Goal: Task Accomplishment & Management: Manage account settings

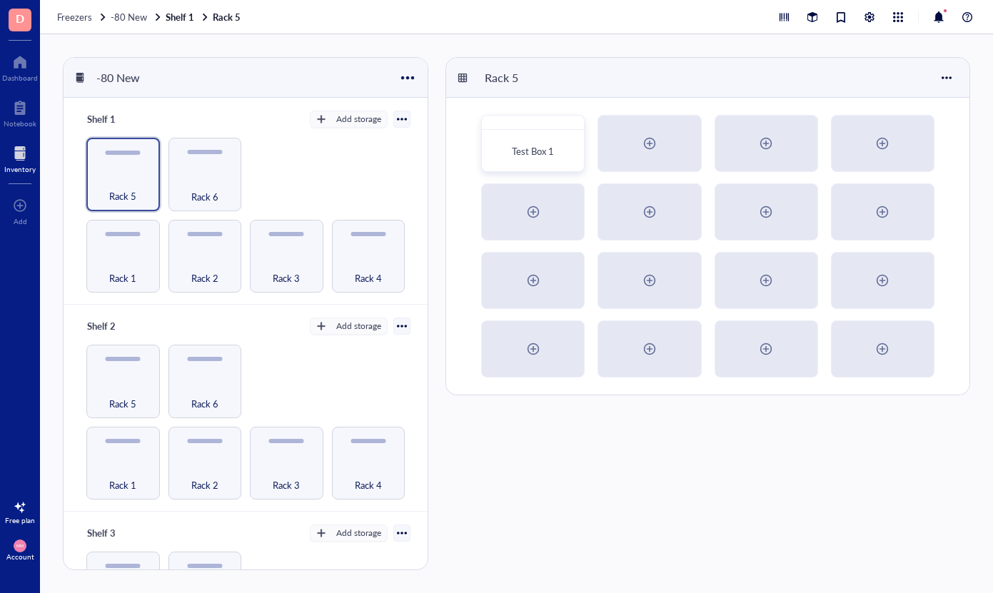
scroll to position [432, 0]
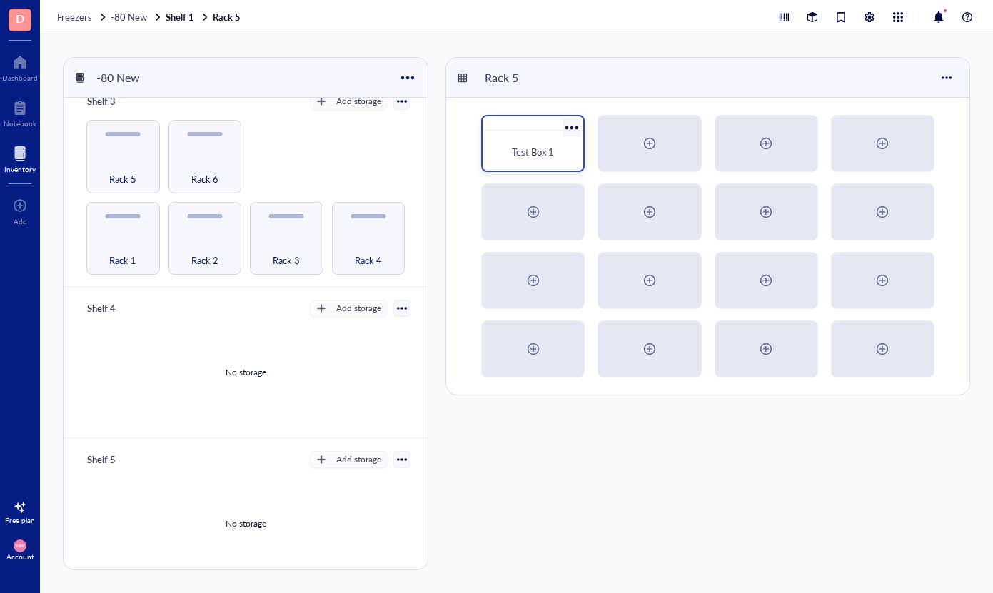
click at [573, 127] on div at bounding box center [572, 127] width 21 height 21
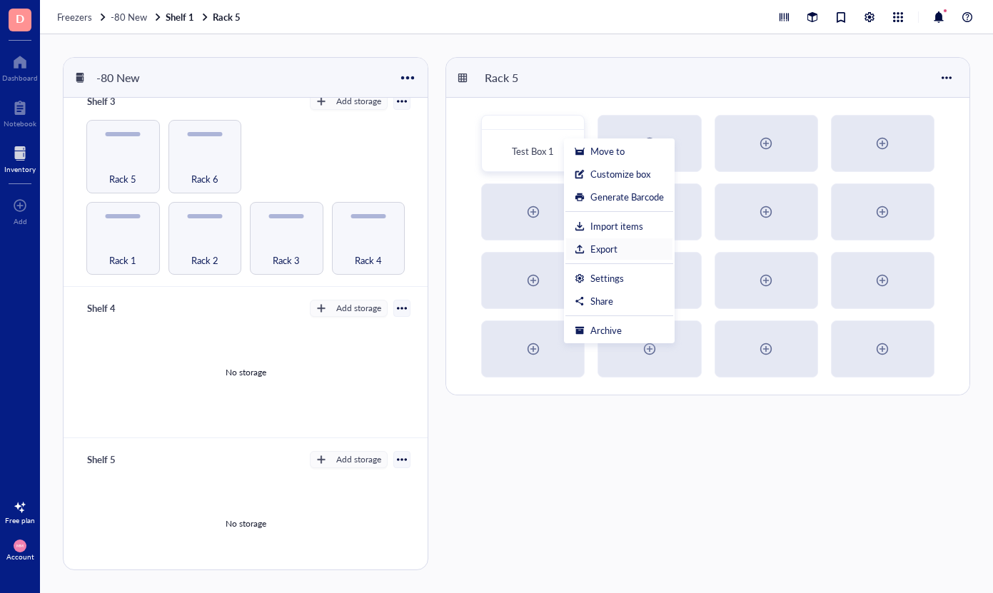
scroll to position [0, 0]
click at [540, 143] on div "Test Box 1" at bounding box center [532, 151] width 89 height 31
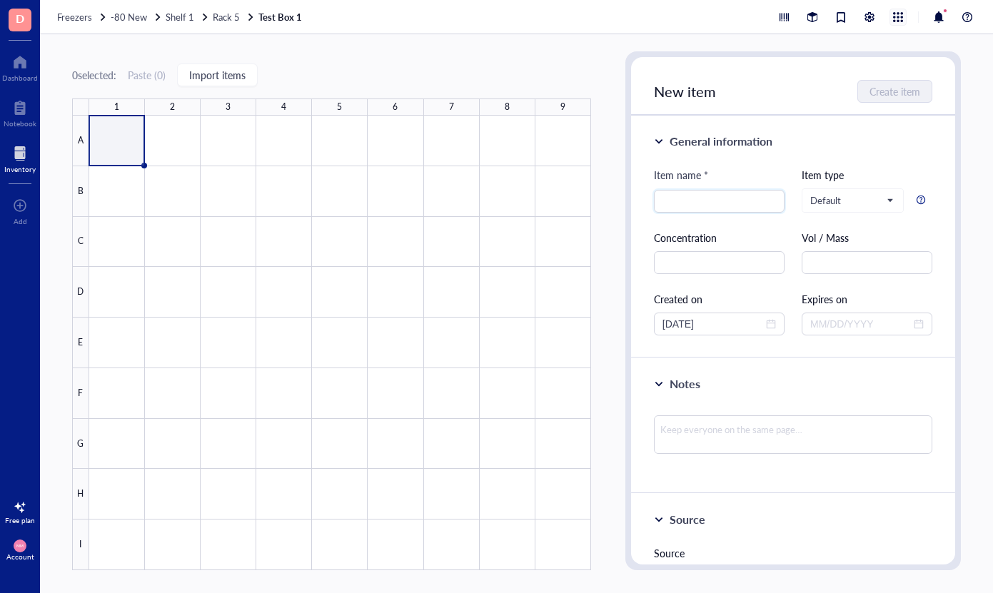
click at [899, 21] on div at bounding box center [898, 17] width 16 height 16
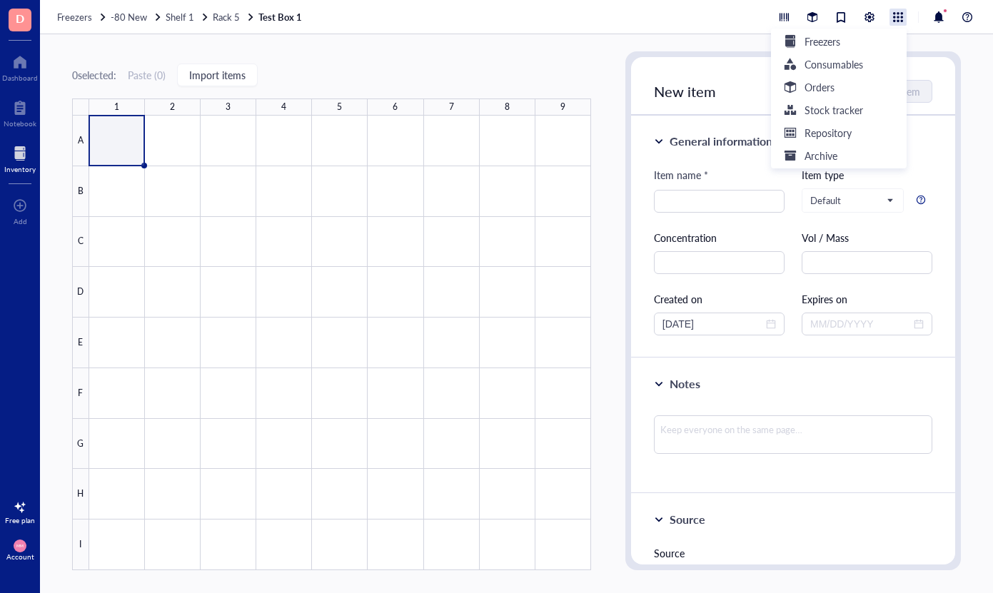
click at [489, 67] on div "0 selected: Paste ( 0 ) Import items 1 2 3 4 5 6 7 8 9 A B C D E F G H I" at bounding box center [331, 310] width 519 height 519
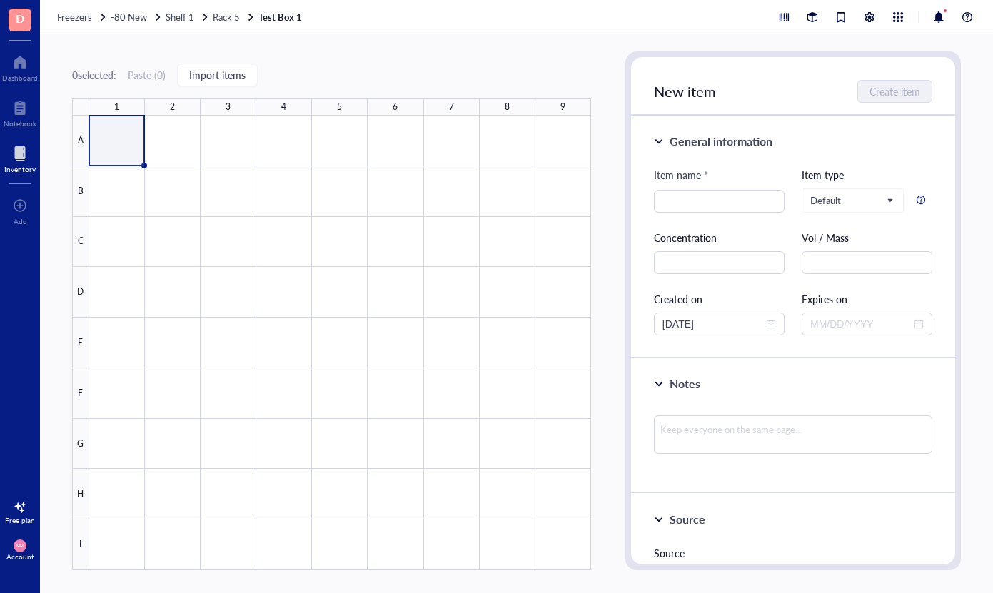
click at [227, 9] on div "Freezers -80 New Shelf 1 Rack 5 Test Box 1" at bounding box center [516, 17] width 953 height 34
click at [227, 19] on span "Rack 5" at bounding box center [226, 17] width 27 height 14
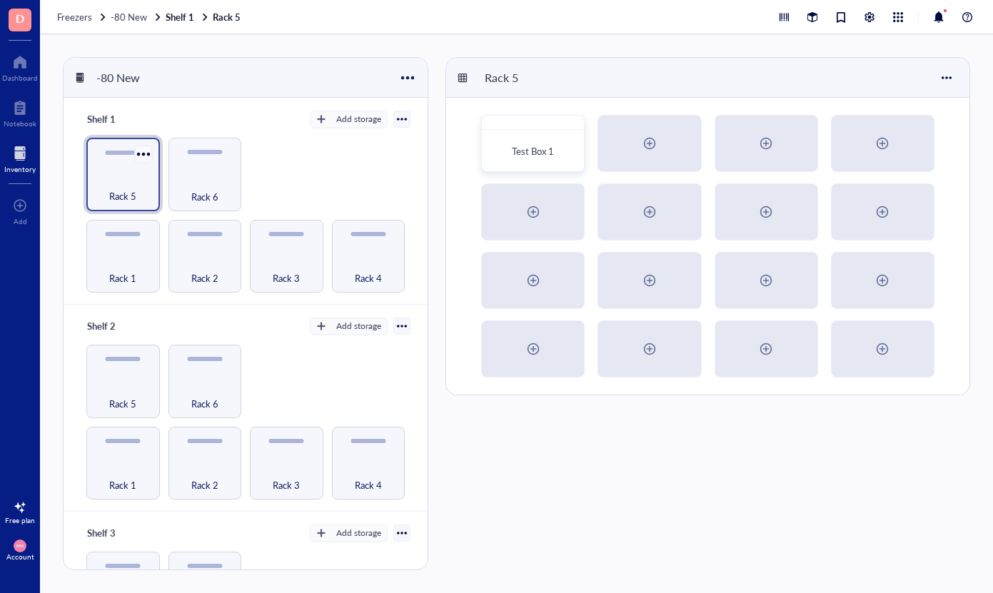
click at [139, 156] on div at bounding box center [143, 153] width 21 height 21
click at [173, 232] on div "Archive" at bounding box center [174, 231] width 31 height 13
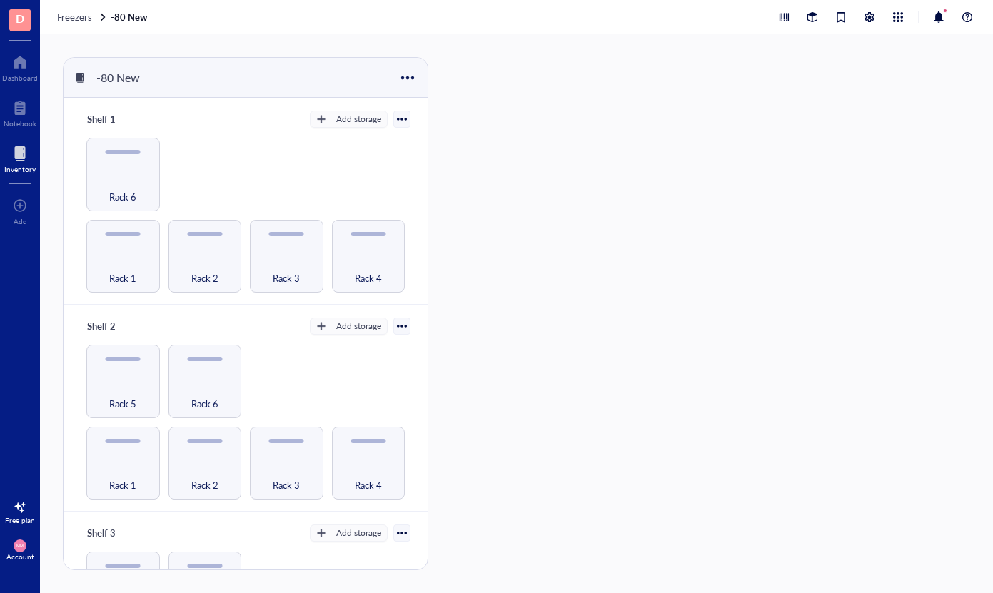
click at [397, 121] on div at bounding box center [402, 119] width 10 height 10
click at [374, 194] on div "Restore rack" at bounding box center [349, 195] width 51 height 13
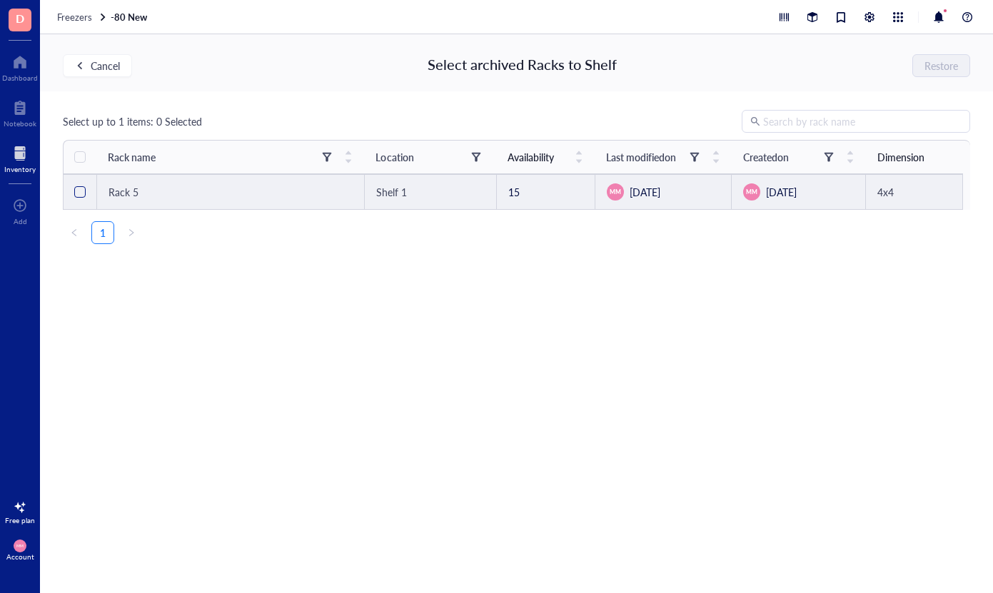
click at [85, 193] on span at bounding box center [79, 191] width 11 height 11
click at [85, 193] on input "checkbox" at bounding box center [79, 191] width 11 height 11
checkbox input "true"
click at [941, 70] on span "Restore" at bounding box center [942, 65] width 34 height 11
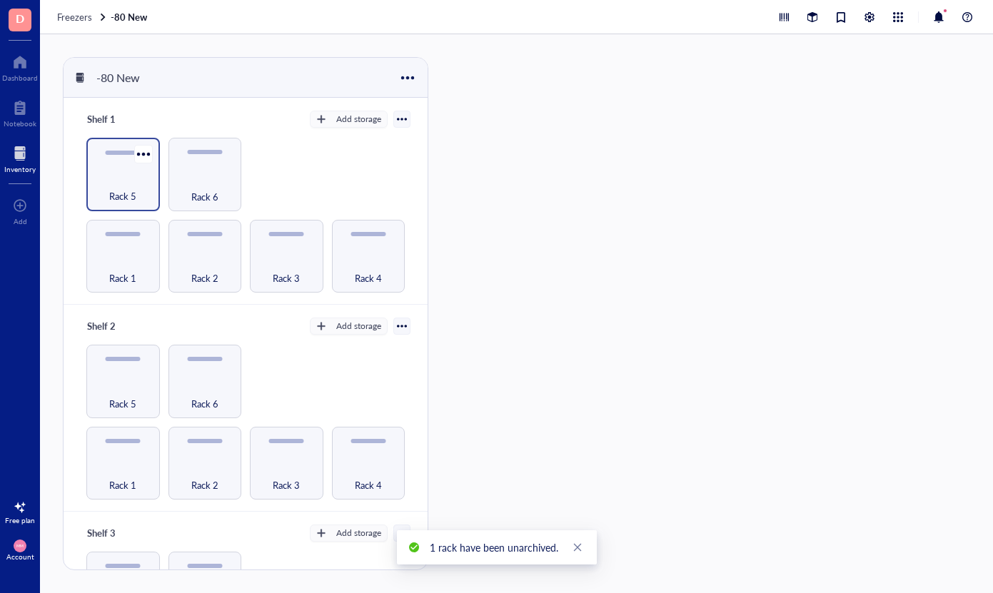
click at [115, 184] on div "Rack 5" at bounding box center [123, 188] width 59 height 31
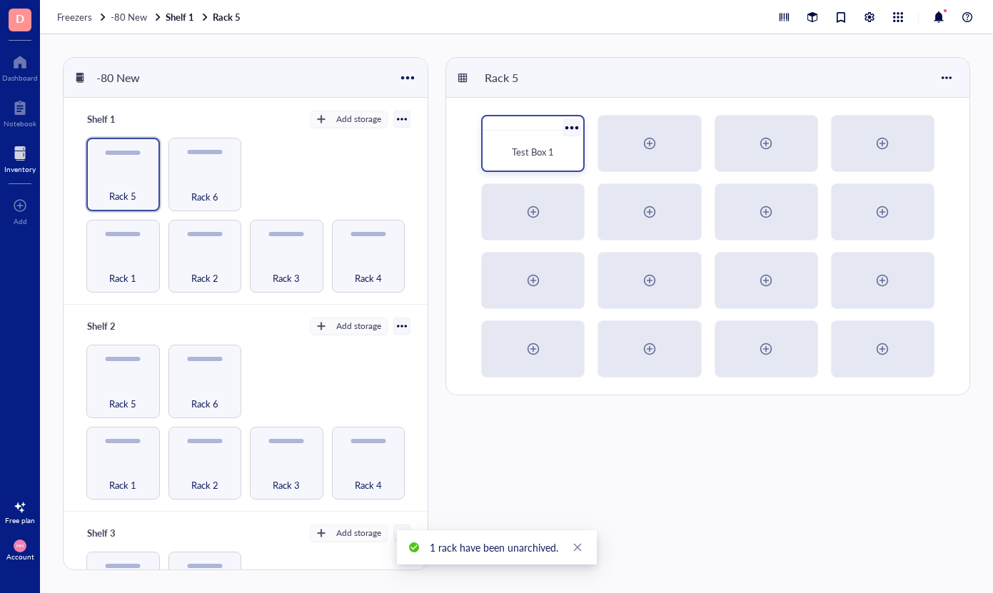
click at [570, 128] on div at bounding box center [572, 127] width 21 height 21
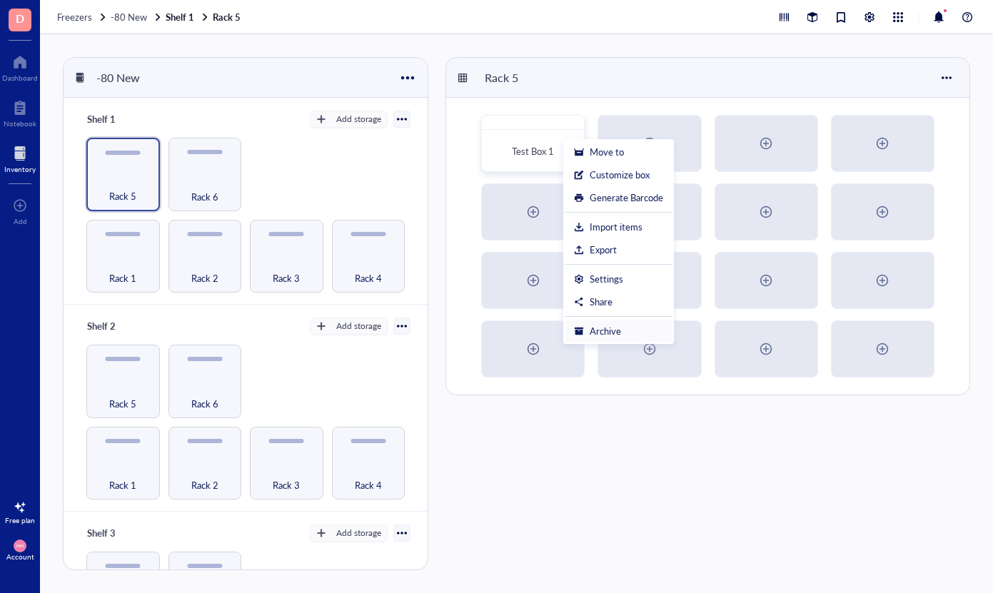
click at [586, 328] on div "Archive" at bounding box center [618, 331] width 89 height 13
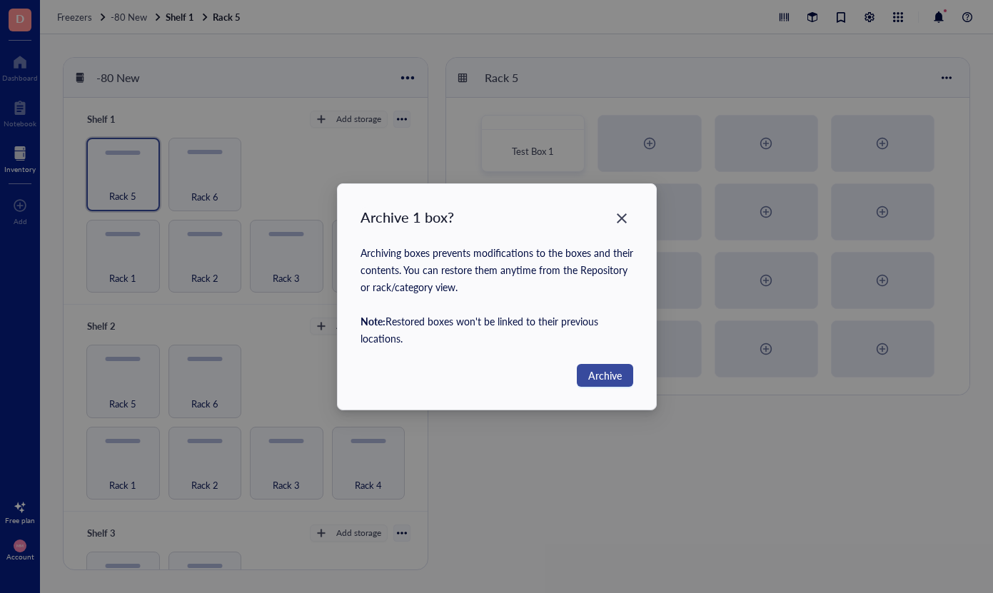
click at [602, 380] on span "Archive" at bounding box center [605, 376] width 34 height 16
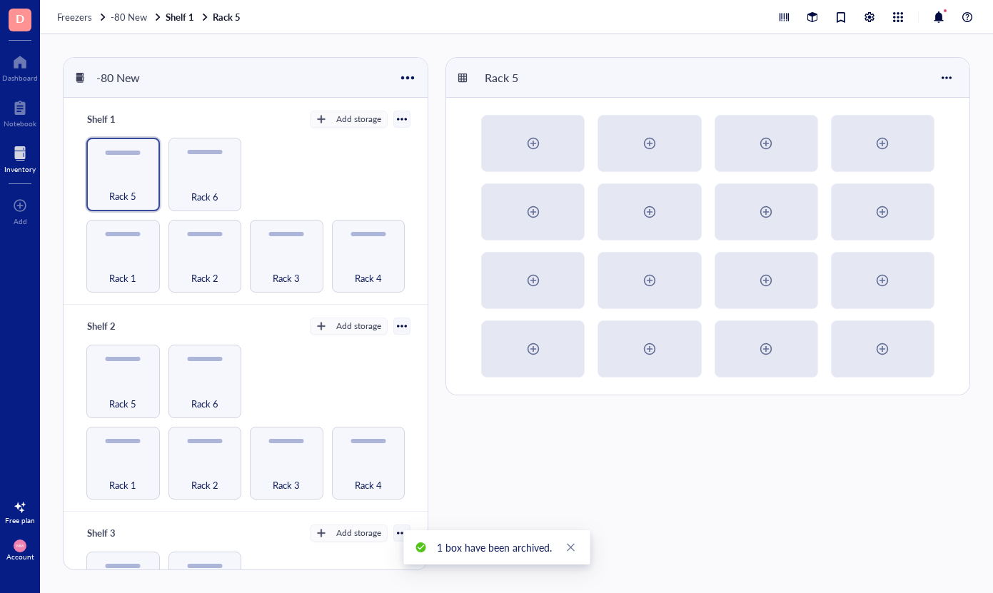
click at [627, 443] on div "Rack 5" at bounding box center [707, 313] width 525 height 513
